Goal: Navigation & Orientation: Find specific page/section

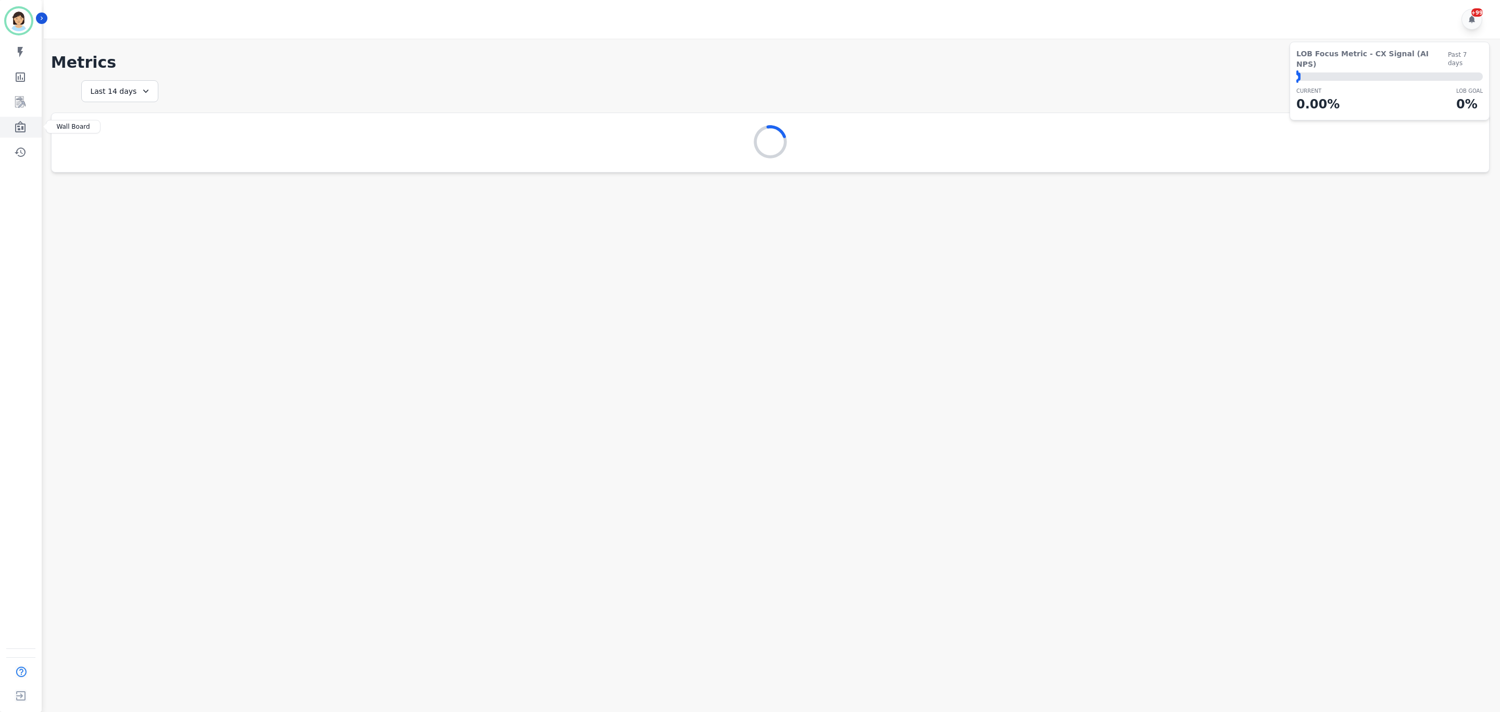
click at [24, 129] on icon "Sidebar" at bounding box center [20, 127] width 13 height 13
